Goal: Find contact information: Find contact information

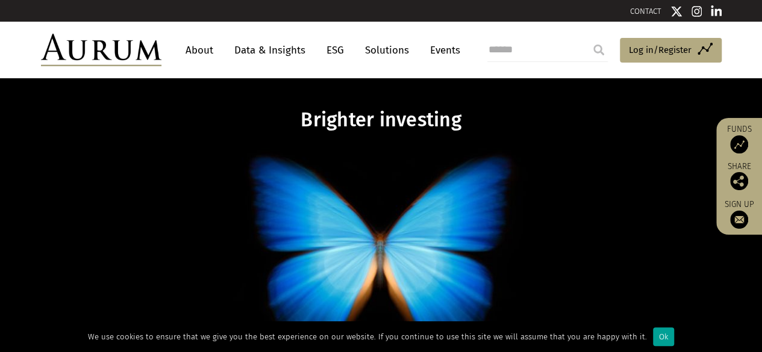
click at [653, 338] on div "Ok" at bounding box center [663, 337] width 21 height 19
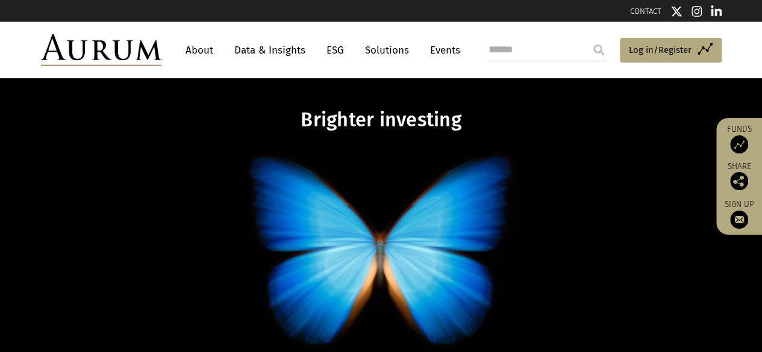
click at [644, 10] on link "CONTACT" at bounding box center [645, 11] width 31 height 9
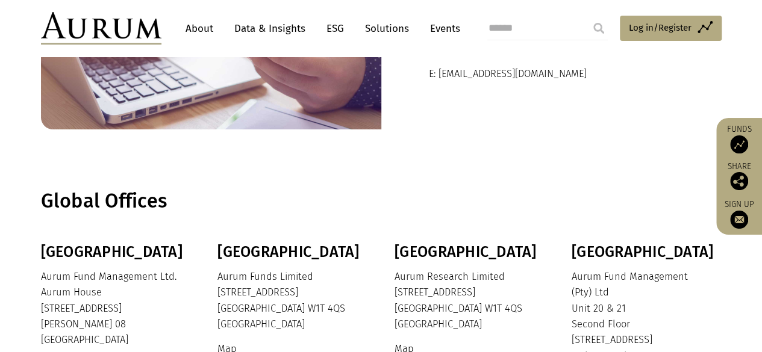
scroll to position [120, 0]
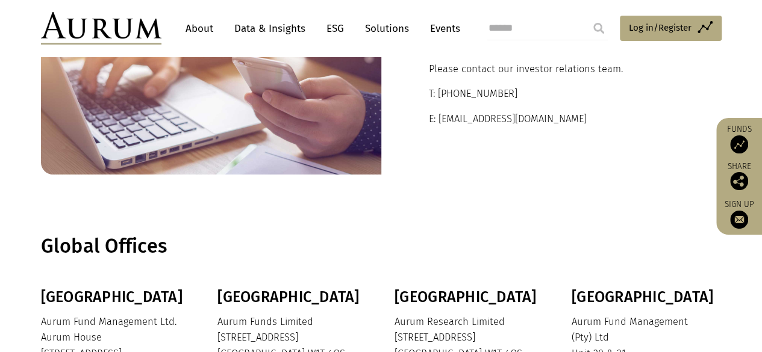
click at [201, 31] on link "About" at bounding box center [199, 28] width 40 height 22
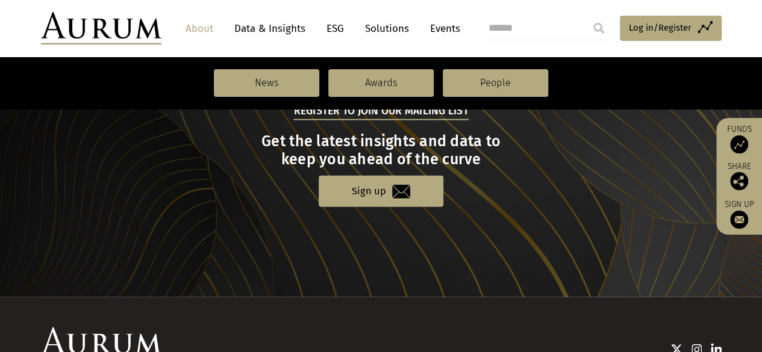
scroll to position [1444, 0]
